Goal: Information Seeking & Learning: Understand process/instructions

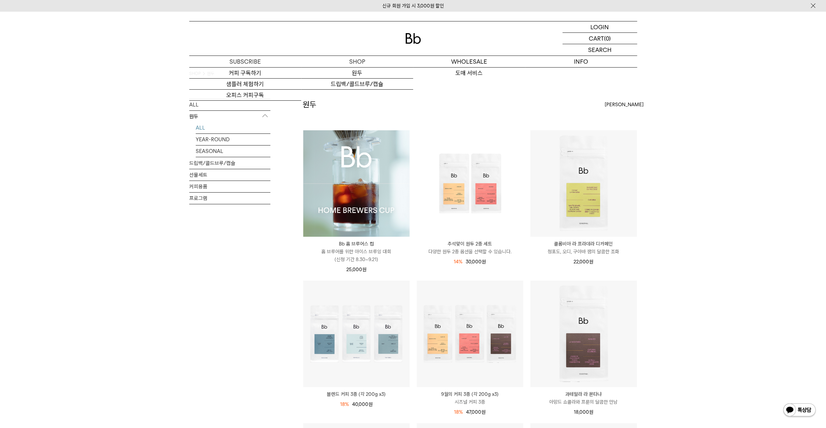
click at [402, 29] on div at bounding box center [413, 38] width 448 height 34
click at [415, 38] on img at bounding box center [413, 38] width 16 height 11
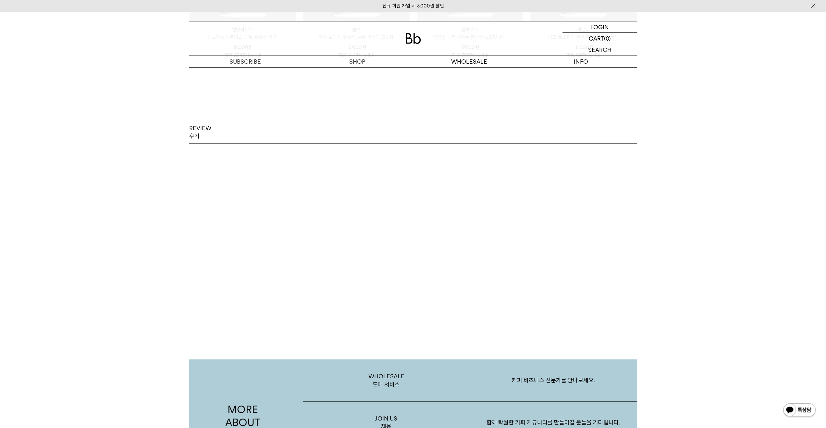
scroll to position [283, 0]
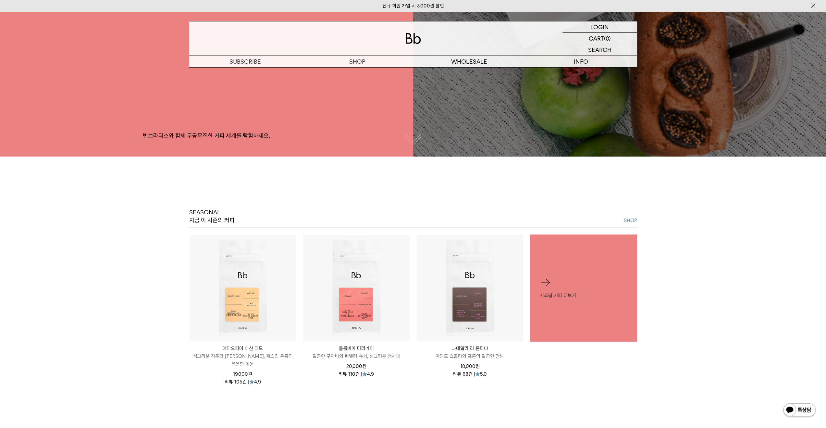
drag, startPoint x: 559, startPoint y: 121, endPoint x: 546, endPoint y: 104, distance: 20.6
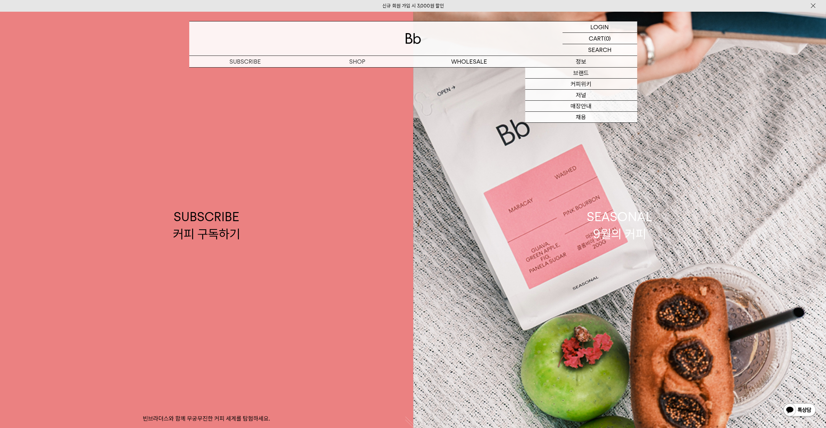
click at [585, 58] on p "정보" at bounding box center [581, 61] width 112 height 11
click at [581, 96] on link "저널" at bounding box center [581, 95] width 112 height 11
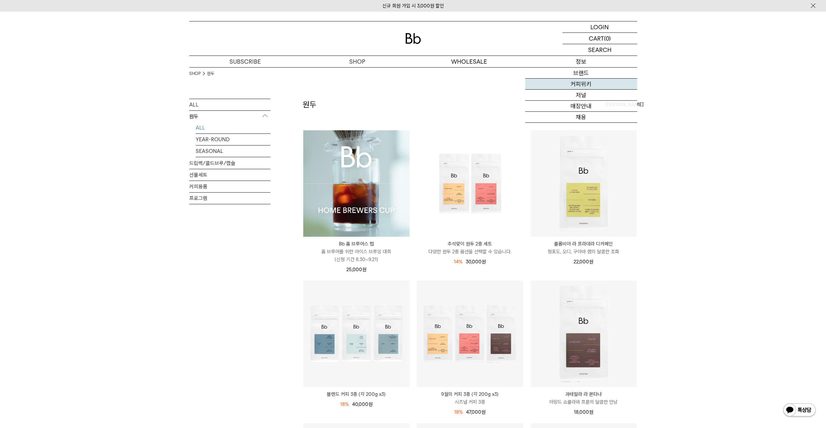
click at [588, 83] on link "커피위키" at bounding box center [581, 83] width 112 height 11
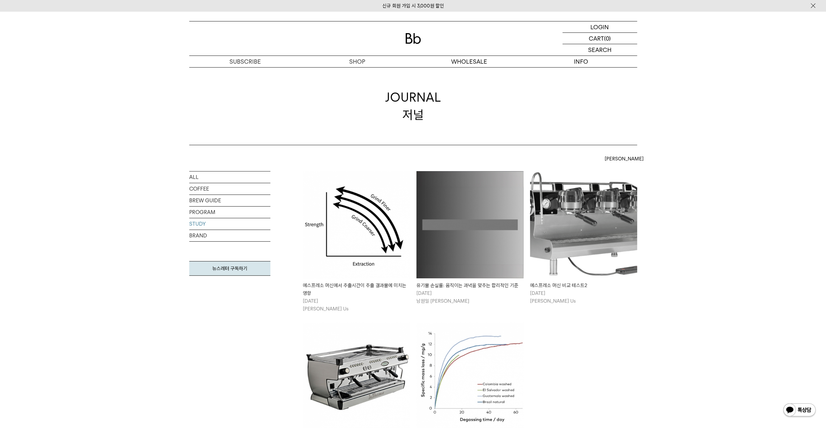
click at [204, 235] on link "BRAND" at bounding box center [229, 235] width 81 height 11
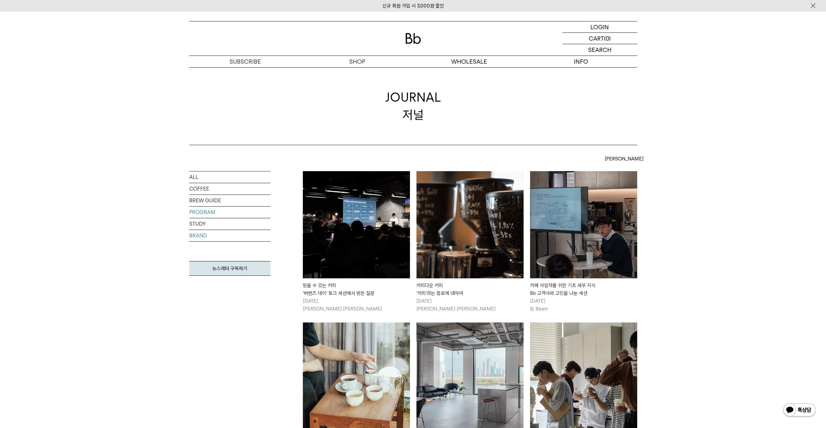
click at [200, 215] on link "PROGRAM" at bounding box center [229, 211] width 81 height 11
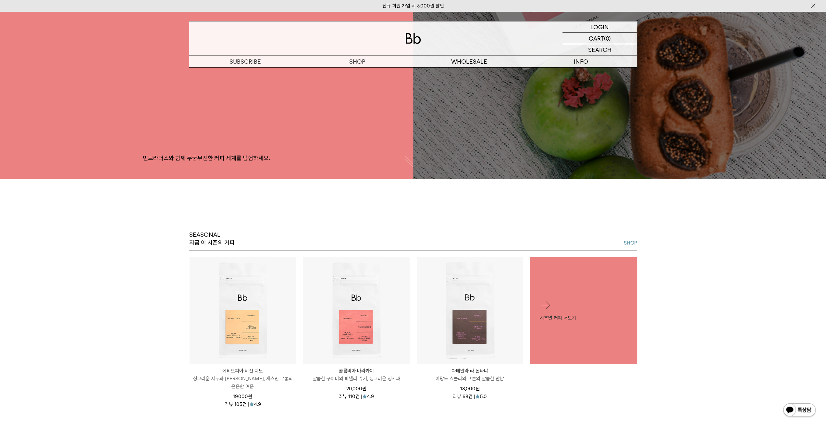
scroll to position [324, 0]
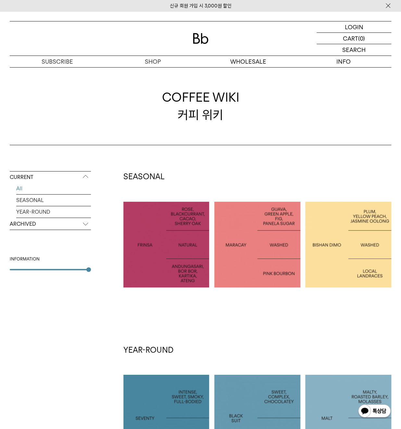
drag, startPoint x: 166, startPoint y: 170, endPoint x: 173, endPoint y: 178, distance: 10.4
click at [173, 178] on div "CURRENT All SEASONAL YEAR-ROUND ARCHIVED 2025 2024 2023 2022 2021 2020 2019 201…" at bounding box center [200, 376] width 401 height 463
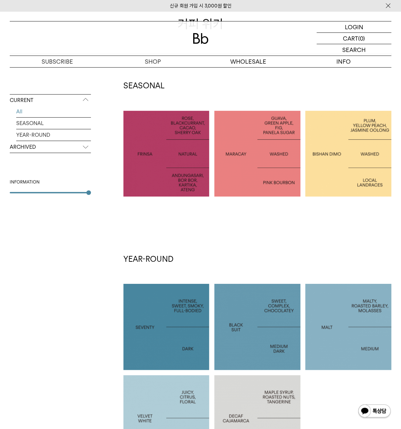
scroll to position [216, 0]
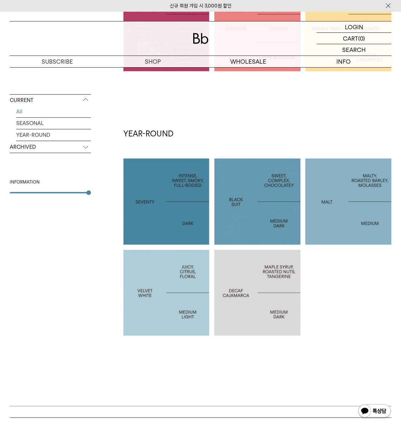
click at [158, 285] on div at bounding box center [166, 292] width 86 height 86
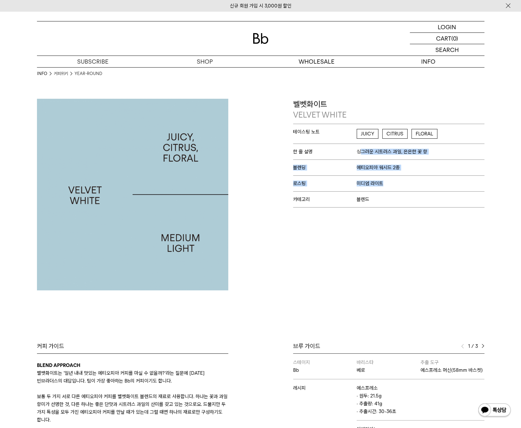
drag, startPoint x: 456, startPoint y: 193, endPoint x: 462, endPoint y: 209, distance: 17.2
click at [400, 196] on div "테이스팅 노트 JUICY CITRUS FLORAL 한 줄 설명 싱그러운 시트러스 과일, 은은한 꽃 향 블렌딩 에티오피아 워시드 2종 로스팅 미…" at bounding box center [388, 166] width 191 height 84
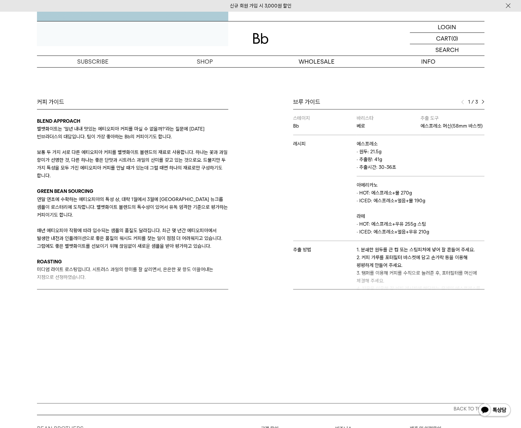
scroll to position [216, 0]
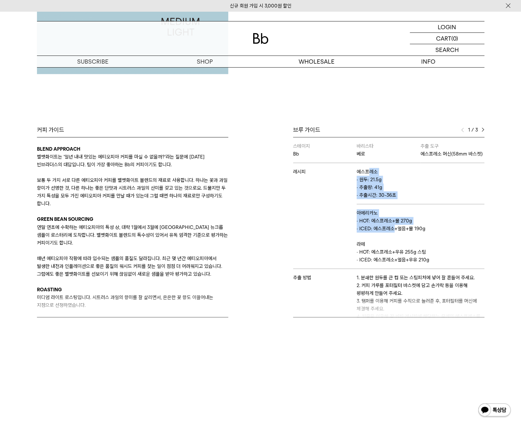
drag, startPoint x: 373, startPoint y: 193, endPoint x: 401, endPoint y: 244, distance: 58.1
click at [397, 238] on tbody "스테이지 Bb [PERSON_NAME] [PERSON_NAME] [PERSON_NAME] 에스프레소 머신(58mm 바스켓) 레시피 에스프레소 …" at bounding box center [388, 246] width 191 height 219
click at [400, 248] on p "라떼" at bounding box center [420, 244] width 127 height 8
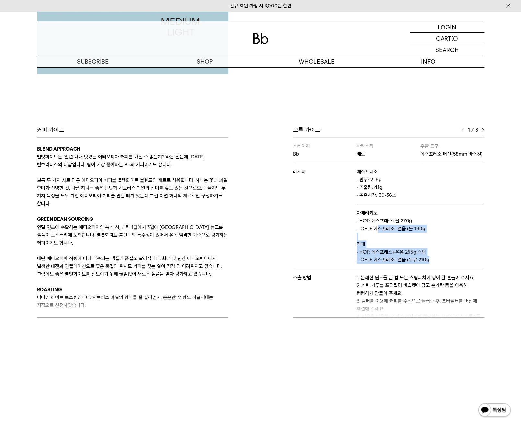
drag, startPoint x: 426, startPoint y: 267, endPoint x: 376, endPoint y: 234, distance: 59.8
click at [374, 236] on td "아메리카노 · HOT: 에스프레소+물 270g · ICED: 에스프레소+얼음+물 190g 라떼 · HOT: 에스프레소+우유 255g 스팀 · …" at bounding box center [420, 236] width 127 height 65
drag, startPoint x: 399, startPoint y: 209, endPoint x: 431, endPoint y: 267, distance: 65.8
click at [400, 267] on tbody "스테이지 Bb [PERSON_NAME] [PERSON_NAME] [PERSON_NAME] 에스프레소 머신(58mm 바스켓) 레시피 에스프레소 …" at bounding box center [388, 246] width 191 height 219
click at [400, 263] on p "· ICED: 에스프레소+얼음+우유 210g" at bounding box center [420, 260] width 127 height 8
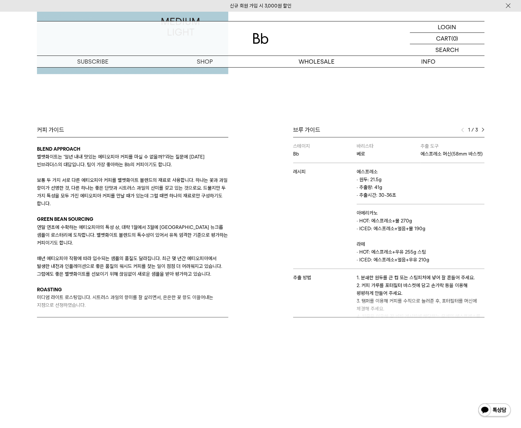
drag, startPoint x: 405, startPoint y: 223, endPoint x: 395, endPoint y: 232, distance: 12.9
click at [394, 231] on td "아메리카노 · HOT: 에스프레소+물 270g · ICED: 에스프레소+얼음+물 190g 라떼 · HOT: 에스프레소+우유 255g 스팀 · …" at bounding box center [420, 236] width 127 height 65
click at [400, 130] on img at bounding box center [483, 129] width 3 height 5
click at [400, 130] on img at bounding box center [462, 129] width 3 height 5
click at [400, 131] on div "1 / 3" at bounding box center [472, 130] width 23 height 8
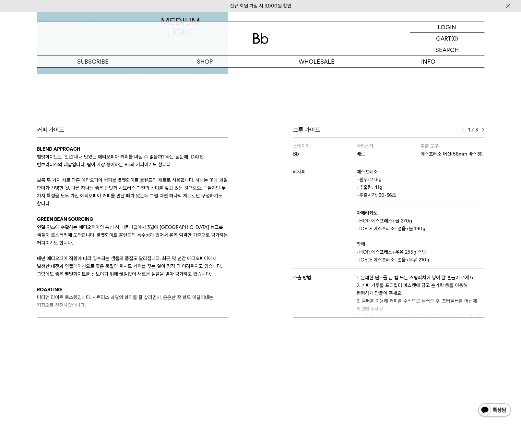
click at [400, 131] on div "1 / 3" at bounding box center [472, 130] width 23 height 8
click at [400, 129] on div "1 / 3" at bounding box center [472, 130] width 23 height 8
click at [400, 127] on div "브루 가이드 1 / 3 스테이지 Bb 바리스타 베로 추출 도구 에스프레소 머신(58mm 바스켓) 레시피 에스프레소 · 원두: 21.5g · 추…" at bounding box center [374, 221] width 227 height 191
click at [400, 129] on img at bounding box center [483, 129] width 3 height 5
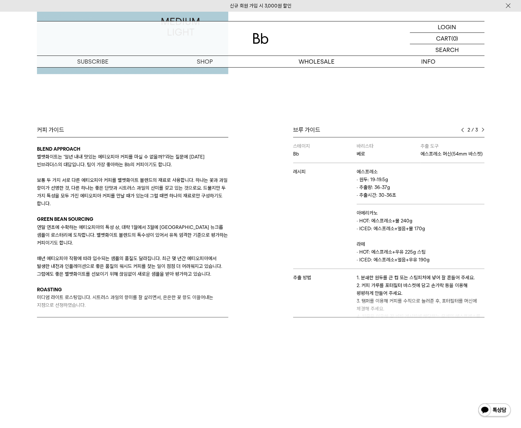
click at [400, 128] on div "브루 가이드 2 / 3 스테이지 Bb 바리스타 베로 추출 도구 에스프레소 머신(58mm 바스켓) 레시피 에스프레소 · 원두: 21.5g · 추…" at bounding box center [374, 221] width 227 height 191
click at [400, 129] on div "브루 가이드 2 / 3 스테이지 Bb 바리스타 베로 추출 도구 에스프레소 머신(58mm 바스켓) 레시피 에스프레소 · 원두: 21.5g · 추…" at bounding box center [374, 221] width 227 height 191
click at [400, 131] on img at bounding box center [483, 129] width 3 height 5
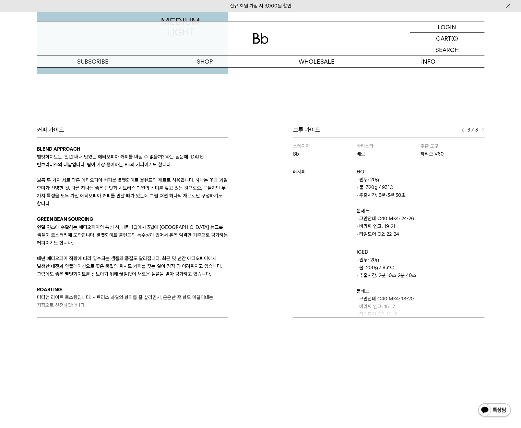
click at [400, 131] on div "3 / 3" at bounding box center [472, 130] width 23 height 8
click at [400, 130] on img at bounding box center [483, 129] width 3 height 5
click at [400, 129] on div "3 / 3" at bounding box center [472, 130] width 23 height 8
click at [400, 129] on img at bounding box center [462, 129] width 3 height 5
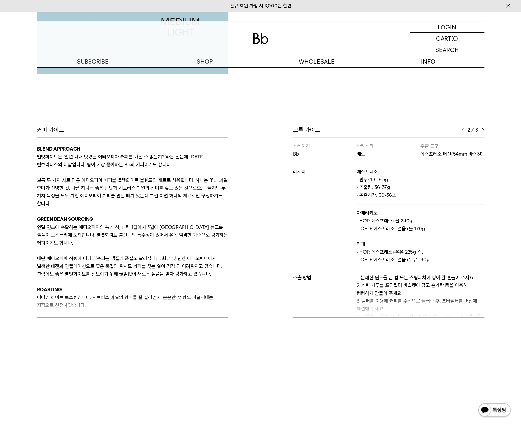
click at [400, 129] on img at bounding box center [462, 129] width 3 height 5
